Goal: Task Accomplishment & Management: Complete application form

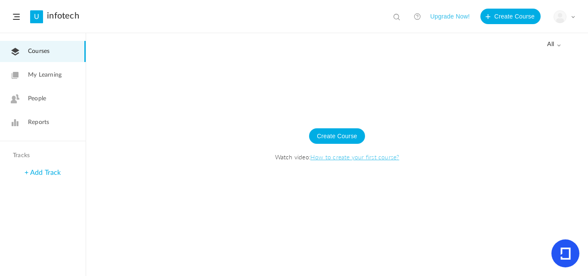
click at [570, 13] on div "My Profile University Settings Current Plan Logout" at bounding box center [565, 16] width 22 height 13
click at [515, 43] on link "My Profile" at bounding box center [534, 38] width 81 height 16
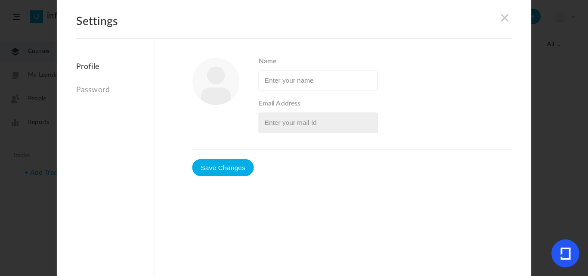
type input "Superadmin"
type input "[EMAIL_ADDRESS][DOMAIN_NAME]"
click at [99, 87] on link "Password" at bounding box center [115, 90] width 78 height 19
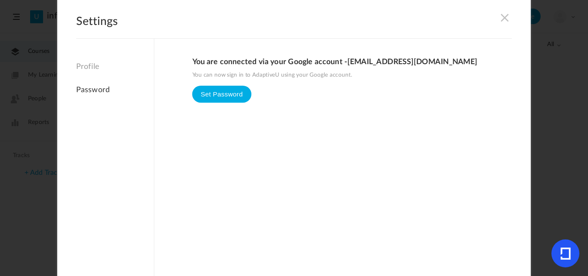
click at [510, 13] on div "Settings Profile Password You are connected via your Google account - [EMAIL_AD…" at bounding box center [294, 138] width 474 height 284
click at [498, 21] on h2 "Settings" at bounding box center [294, 27] width 436 height 24
click at [500, 20] on span at bounding box center [504, 16] width 9 height 9
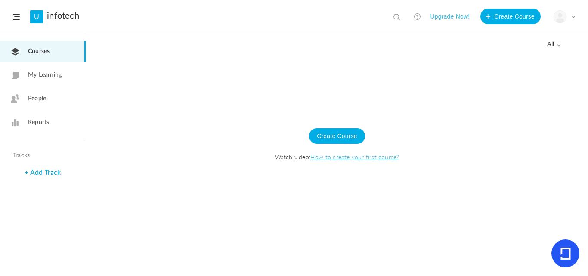
click at [452, 68] on div at bounding box center [337, 165] width 502 height 222
click at [328, 141] on button "Create Course" at bounding box center [337, 136] width 56 height 16
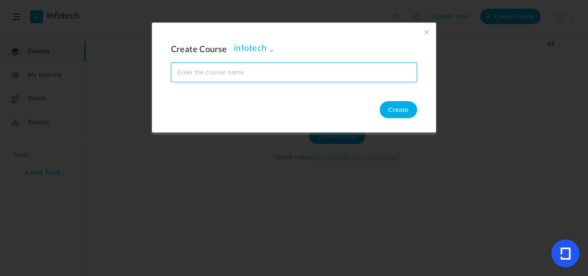
paste input "[URL][DOMAIN_NAME]"
type input "[URL][DOMAIN_NAME]"
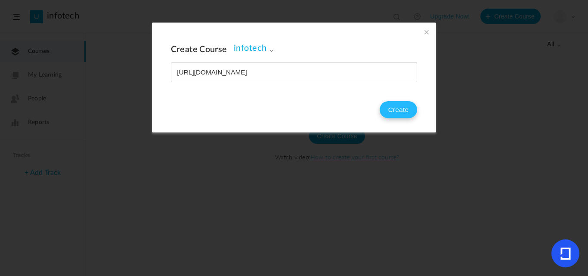
click at [393, 112] on button "Create" at bounding box center [398, 109] width 37 height 17
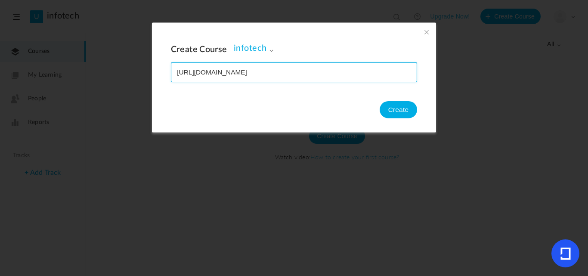
click at [336, 77] on input "name" at bounding box center [293, 72] width 245 height 19
type input "h"
type input "C++ Playlist"
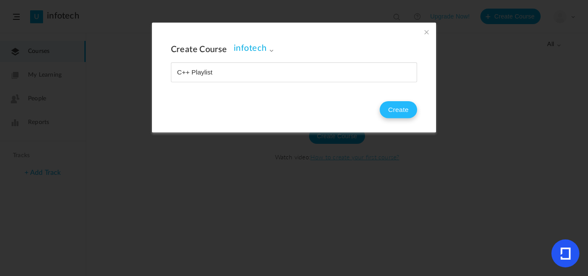
click at [385, 111] on button "Create" at bounding box center [398, 109] width 37 height 17
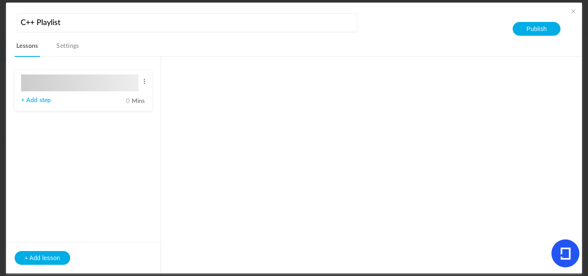
type input "Lesson 1"
type input "0"
type input "Step 1"
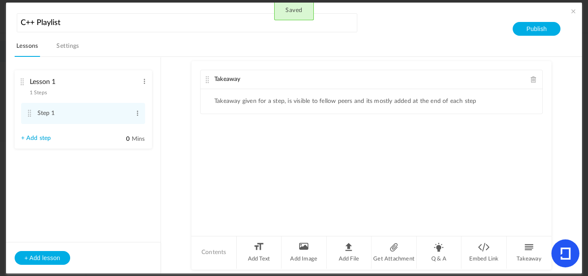
click at [261, 75] on div "Takeaway" at bounding box center [372, 79] width 342 height 19
click at [275, 107] on ul "Takeaway given for a step, is visible to fellow peers and its mostly added at t…" at bounding box center [372, 101] width 342 height 25
click at [134, 115] on span at bounding box center [137, 113] width 6 height 9
click at [115, 124] on link "Edit" at bounding box center [124, 127] width 34 height 10
click at [96, 173] on ul "Lesson 1 1 Steps Edit Delete Step 1 Edit Delete + Add step 0" at bounding box center [83, 117] width 155 height 120
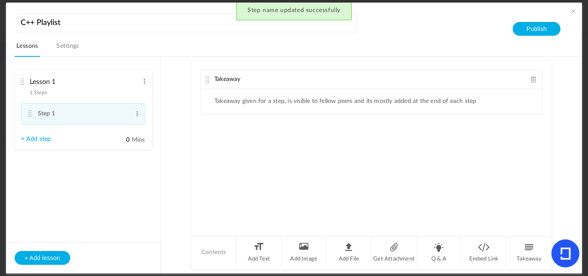
click at [39, 140] on link "+ Add step" at bounding box center [36, 139] width 30 height 7
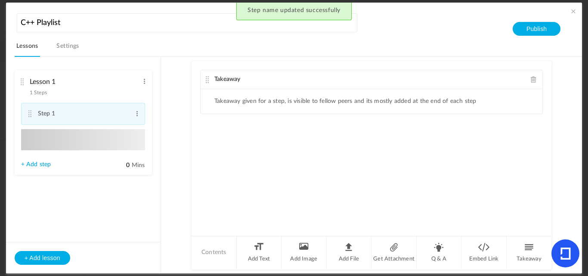
type input "Step 2"
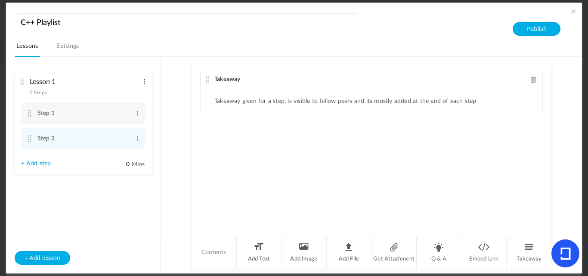
click at [147, 79] on span at bounding box center [144, 81] width 6 height 9
click at [131, 92] on link "Edit" at bounding box center [131, 95] width 34 height 10
click at [69, 51] on link "Settings" at bounding box center [68, 48] width 26 height 16
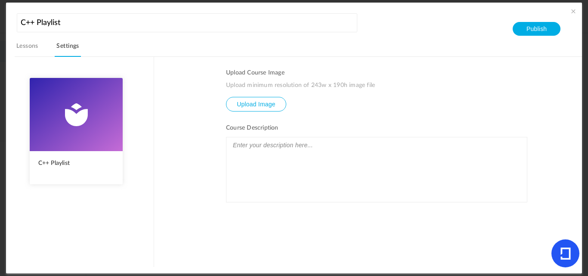
click at [70, 122] on img at bounding box center [76, 114] width 93 height 73
click at [21, 46] on link "Lessons" at bounding box center [27, 48] width 25 height 16
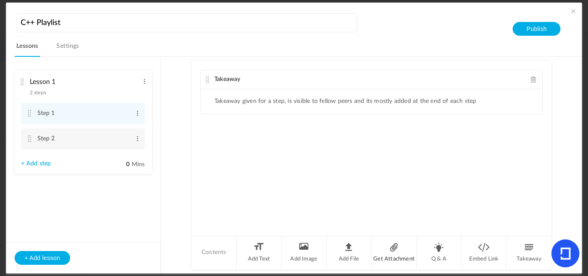
click at [392, 249] on li "Get Attachment" at bounding box center [394, 252] width 45 height 32
click at [282, 141] on div "Get Attachment" at bounding box center [372, 139] width 342 height 19
click at [231, 161] on li "Get Any file" at bounding box center [236, 161] width 45 height 8
click at [348, 250] on li "Add File" at bounding box center [349, 252] width 45 height 32
click at [474, 255] on li "Embed Link" at bounding box center [484, 252] width 45 height 32
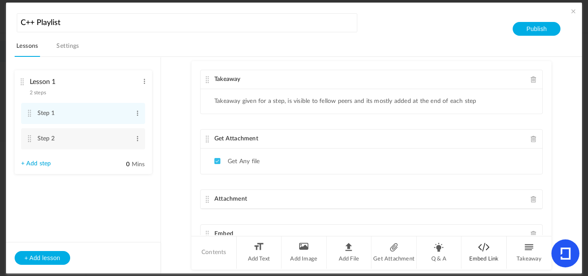
scroll to position [83, 0]
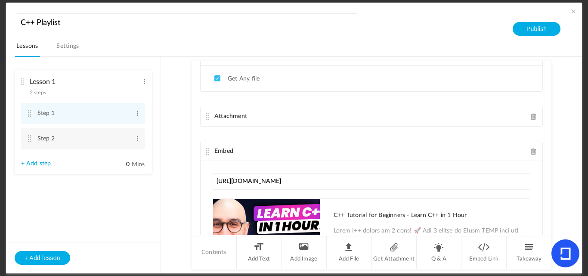
type input "[URL][DOMAIN_NAME]"
click at [538, 29] on button "Publish" at bounding box center [537, 29] width 48 height 14
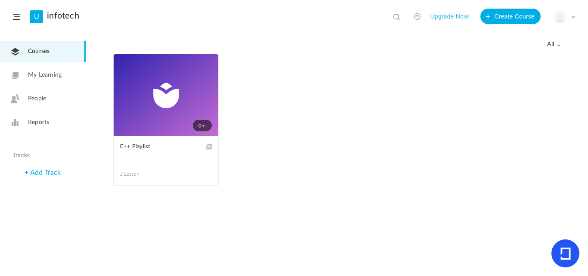
click at [52, 99] on link "People" at bounding box center [43, 98] width 86 height 21
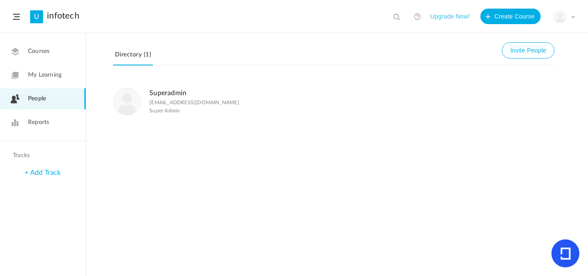
click at [35, 126] on span "Reports" at bounding box center [38, 122] width 21 height 9
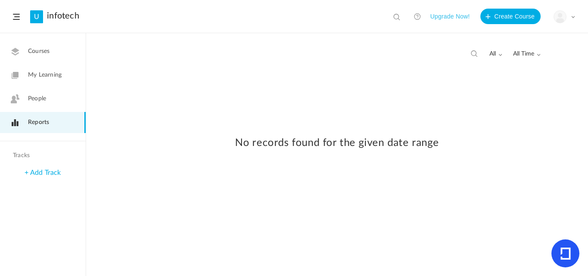
click at [35, 94] on link "People" at bounding box center [43, 98] width 86 height 21
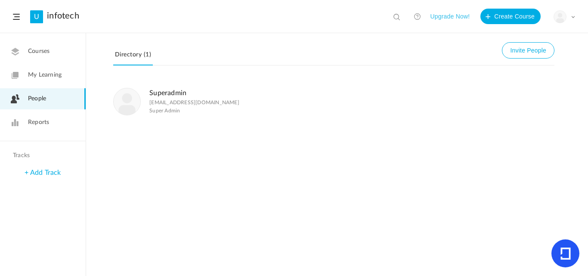
click at [571, 16] on span at bounding box center [573, 17] width 4 height 4
click at [49, 75] on span "My Learning" at bounding box center [45, 75] width 34 height 9
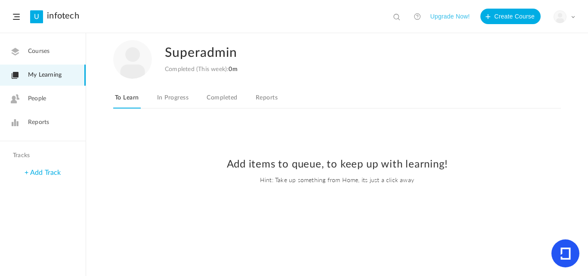
click at [168, 100] on link "In Progress" at bounding box center [172, 100] width 35 height 16
click at [226, 105] on link "Completed" at bounding box center [222, 100] width 34 height 16
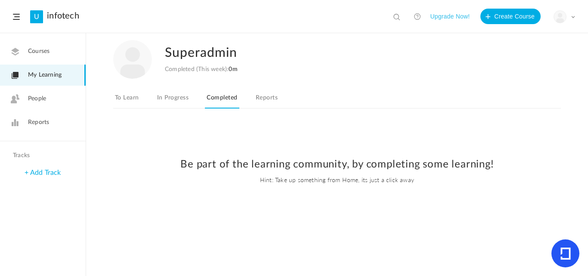
click at [566, 19] on img at bounding box center [560, 17] width 12 height 12
click at [521, 87] on link "Logout" at bounding box center [534, 86] width 81 height 16
